Goal: Task Accomplishment & Management: Manage account settings

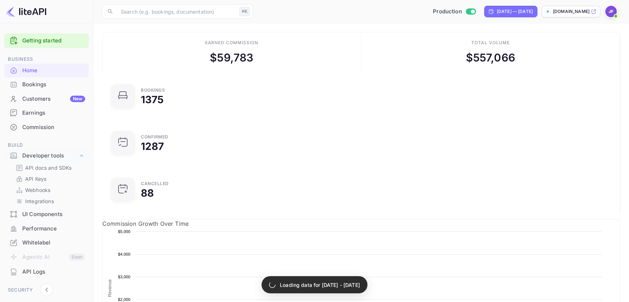
scroll to position [0, 0]
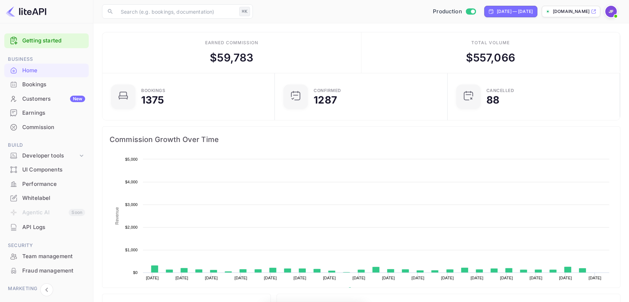
scroll to position [117, 168]
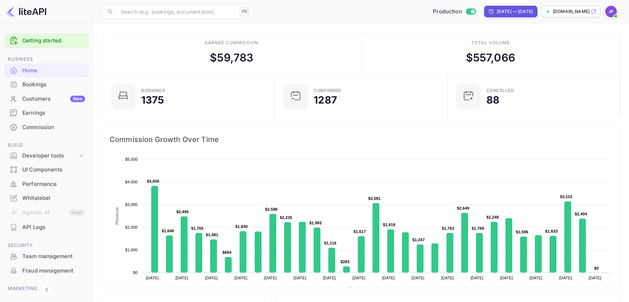
click at [497, 13] on div "[DATE] — [DATE]" at bounding box center [515, 11] width 36 height 6
select select "6"
select select "2025"
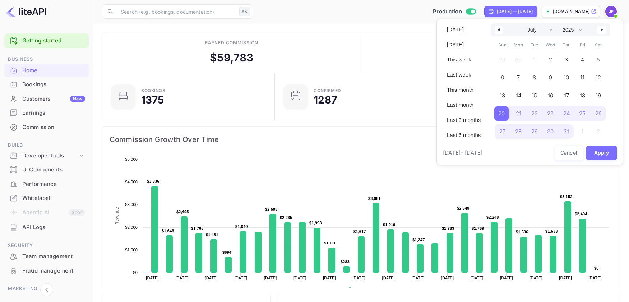
click at [504, 107] on span "20" at bounding box center [501, 113] width 14 height 14
click at [604, 28] on button "button" at bounding box center [601, 29] width 9 height 9
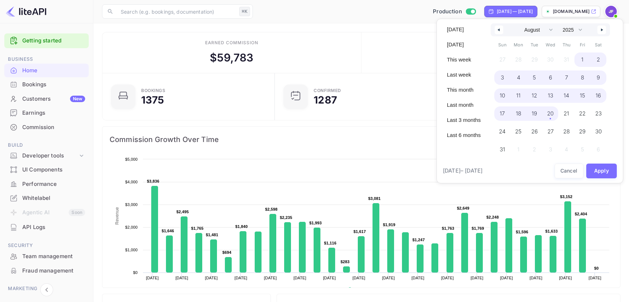
drag, startPoint x: 552, startPoint y: 113, endPoint x: 588, endPoint y: 168, distance: 66.4
click at [551, 113] on span "20" at bounding box center [550, 113] width 6 height 13
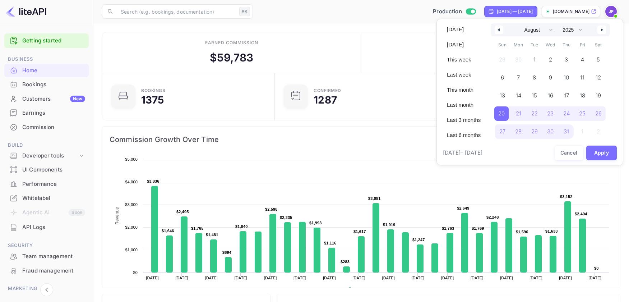
select select "6"
click at [599, 150] on button "Apply" at bounding box center [601, 152] width 31 height 15
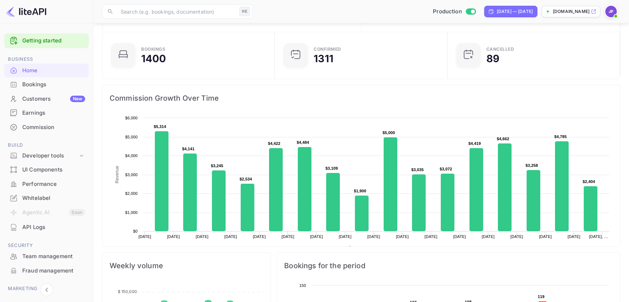
scroll to position [43, 0]
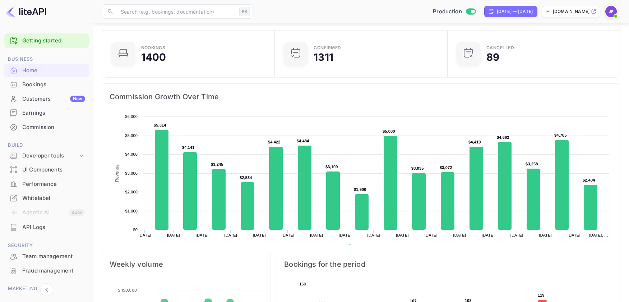
click at [612, 11] on img at bounding box center [610, 11] width 11 height 11
click at [561, 76] on div "Logout" at bounding box center [576, 74] width 83 height 17
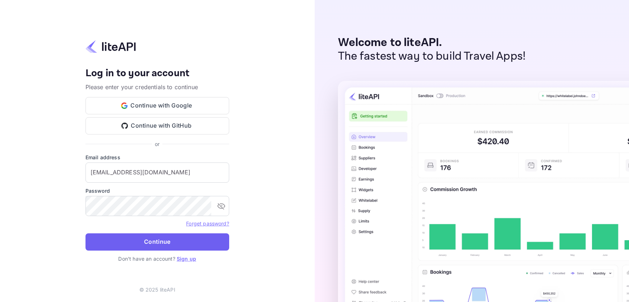
click at [161, 243] on button "Continue" at bounding box center [157, 241] width 144 height 17
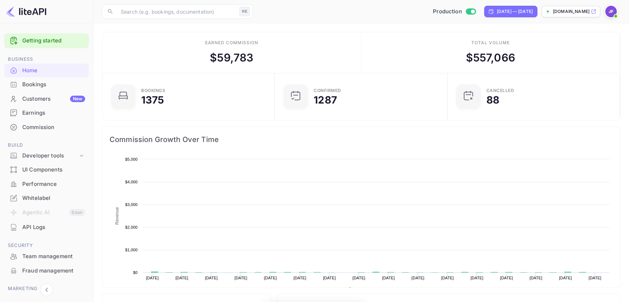
scroll to position [0, 0]
